Goal: Task Accomplishment & Management: Complete application form

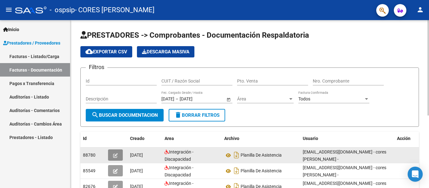
click at [121, 153] on button "button" at bounding box center [115, 154] width 15 height 11
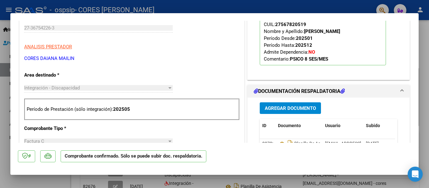
scroll to position [178, 0]
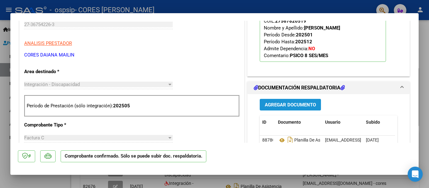
click at [292, 102] on span "Agregar Documento" at bounding box center [290, 105] width 51 height 6
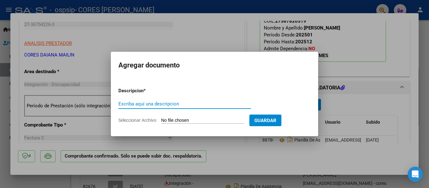
click at [173, 121] on input "Seleccionar Archivo" at bounding box center [202, 121] width 83 height 6
type input "C:\fakepath\[PERSON_NAME] (1).pdf"
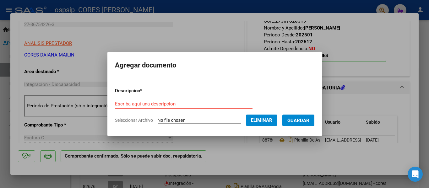
click at [162, 103] on input "Escriba aquí una descripcion" at bounding box center [184, 104] width 138 height 6
type input "Planilla de asistencia"
click at [307, 120] on span "Guardar" at bounding box center [298, 121] width 22 height 6
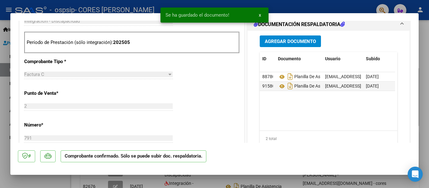
scroll to position [235, 0]
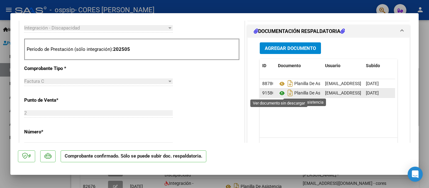
click at [279, 91] on icon at bounding box center [282, 93] width 8 height 8
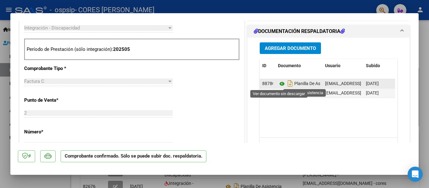
click at [279, 81] on icon at bounding box center [282, 84] width 8 height 8
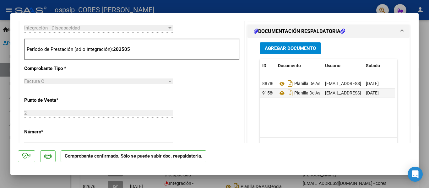
scroll to position [0, 31]
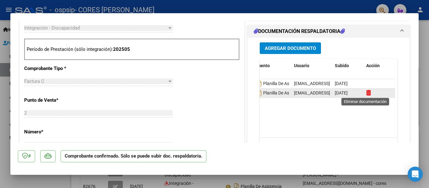
click at [367, 92] on icon at bounding box center [368, 93] width 5 height 6
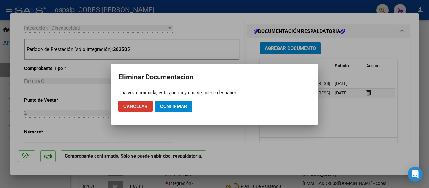
click at [173, 106] on span "Confirmar" at bounding box center [173, 107] width 27 height 6
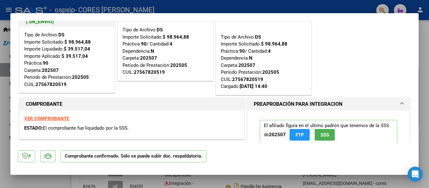
scroll to position [0, 0]
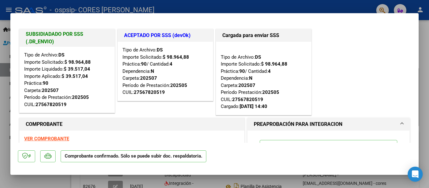
click at [318, 8] on div at bounding box center [214, 94] width 429 height 188
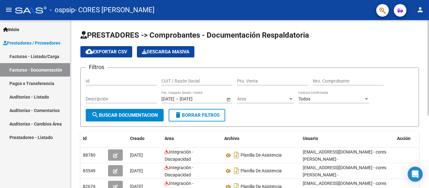
click at [429, 42] on div at bounding box center [428, 67] width 2 height 95
click at [21, 55] on link "Facturas - Listado/Carga" at bounding box center [35, 57] width 70 height 14
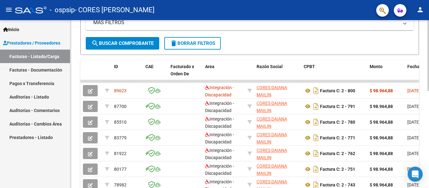
scroll to position [130, 0]
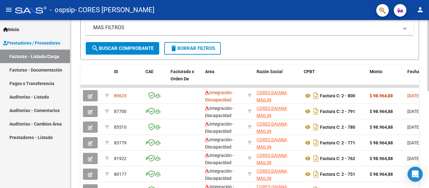
click at [429, 94] on div at bounding box center [428, 111] width 2 height 71
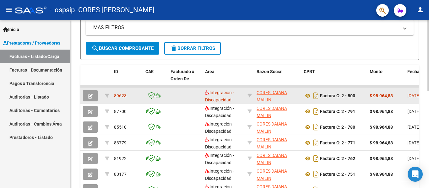
click at [93, 91] on button "button" at bounding box center [90, 95] width 15 height 11
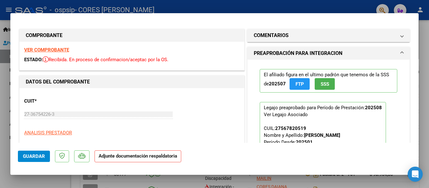
click at [413, 45] on mat-dialog-content "COMPROBANTE VER COMPROBANTE ESTADO: Recibida. En proceso de confirmacion/acepta…" at bounding box center [214, 82] width 408 height 122
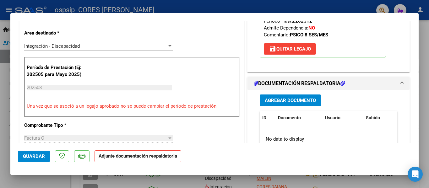
scroll to position [127, 0]
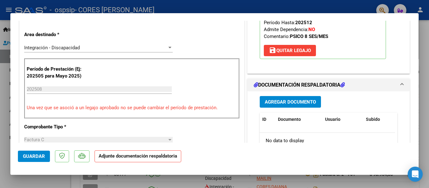
click at [286, 98] on button "Agregar Documento" at bounding box center [290, 102] width 61 height 12
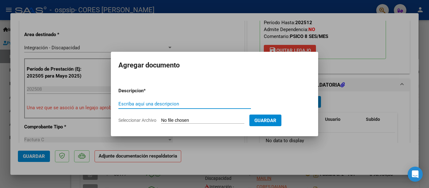
click at [179, 108] on div "Escriba aquí una descripcion" at bounding box center [184, 103] width 133 height 9
click at [180, 105] on input "Escriba aquí una descripcion" at bounding box center [184, 104] width 133 height 6
type input "planilla de asistencia"
click at [185, 118] on input "Seleccionar Archivo" at bounding box center [202, 121] width 83 height 6
type input "C:\fakepath\[PERSON_NAME] (1).pdf"
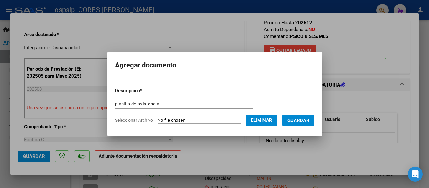
click at [301, 118] on span "Guardar" at bounding box center [298, 121] width 22 height 6
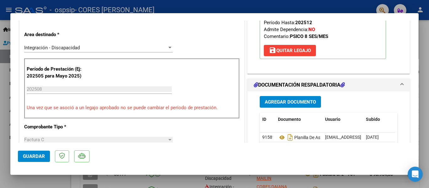
scroll to position [417, 0]
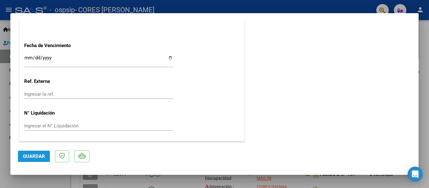
click at [36, 159] on span "Guardar" at bounding box center [34, 157] width 22 height 6
